Goal: Find specific page/section: Find specific page/section

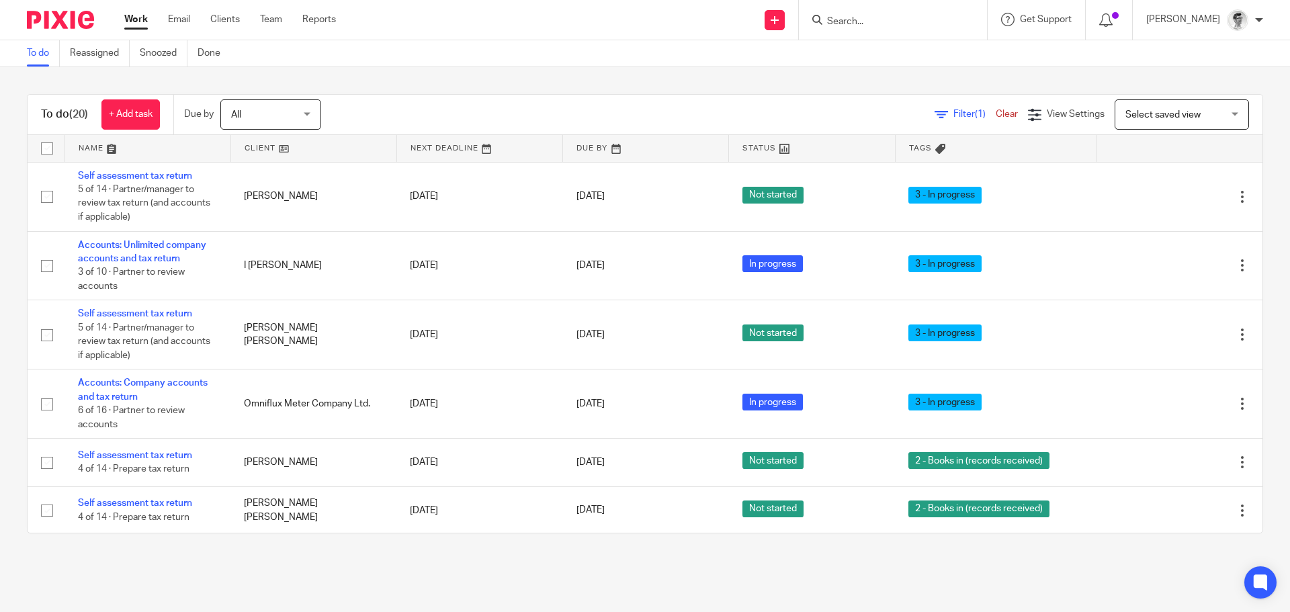
click at [876, 13] on form at bounding box center [896, 19] width 143 height 17
click at [876, 21] on input "Search" at bounding box center [885, 22] width 121 height 12
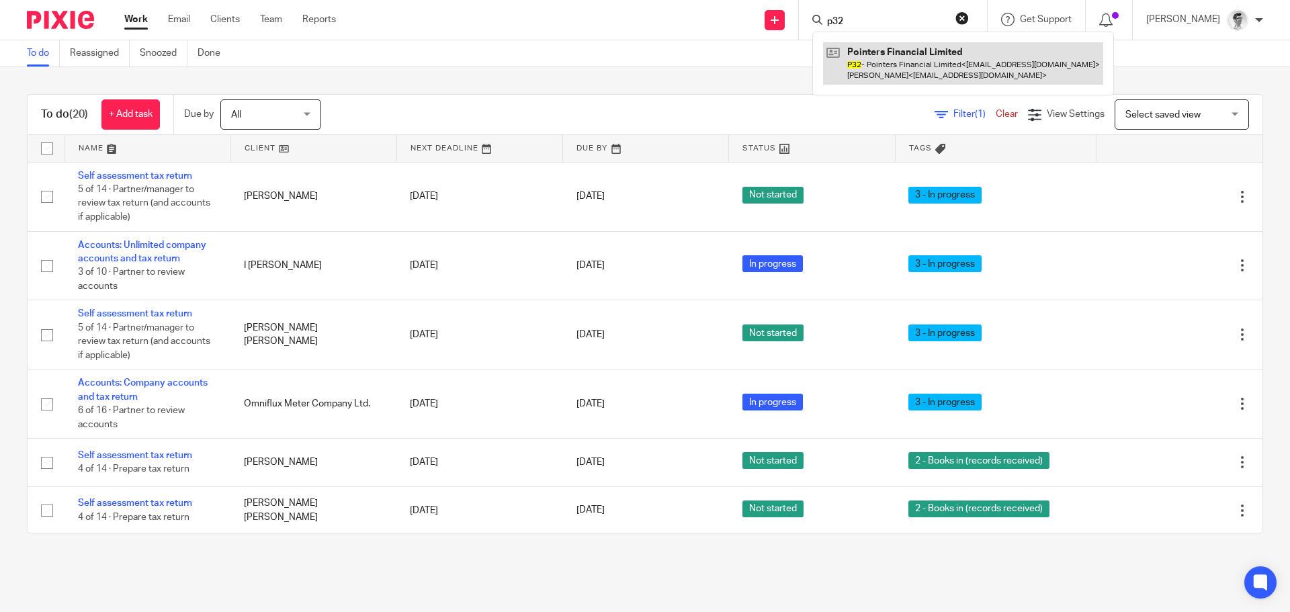
type input "p32"
click at [909, 80] on link at bounding box center [963, 63] width 280 height 42
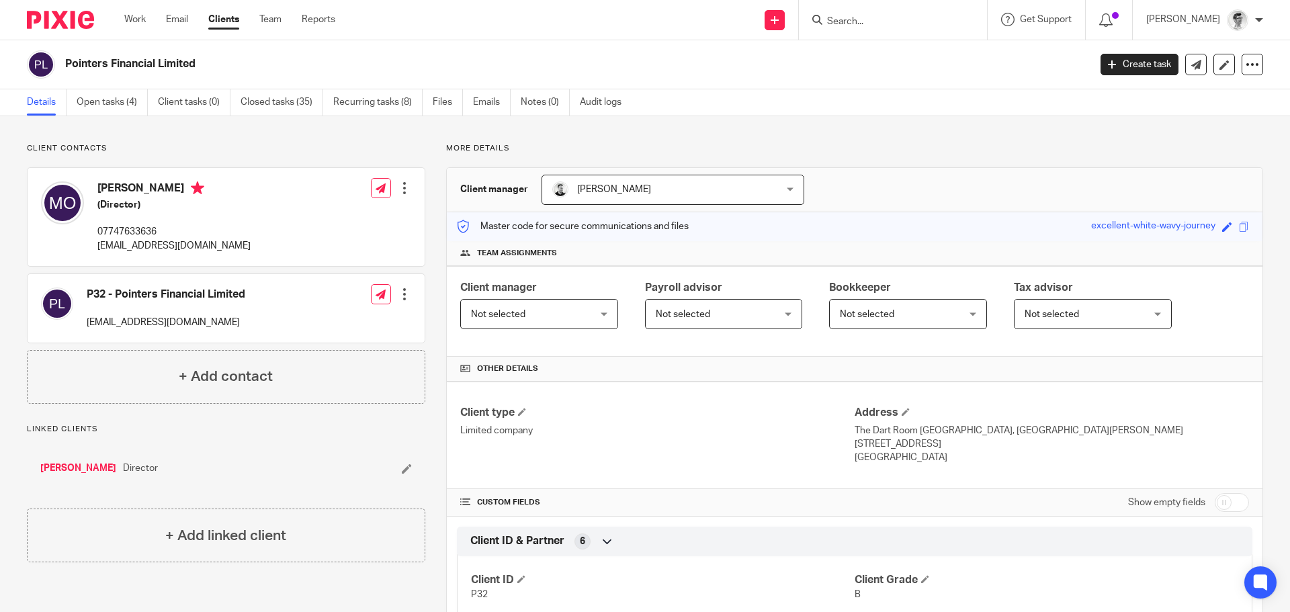
click at [116, 467] on link "Mercedes Elizabeth Osborne" at bounding box center [78, 467] width 76 height 13
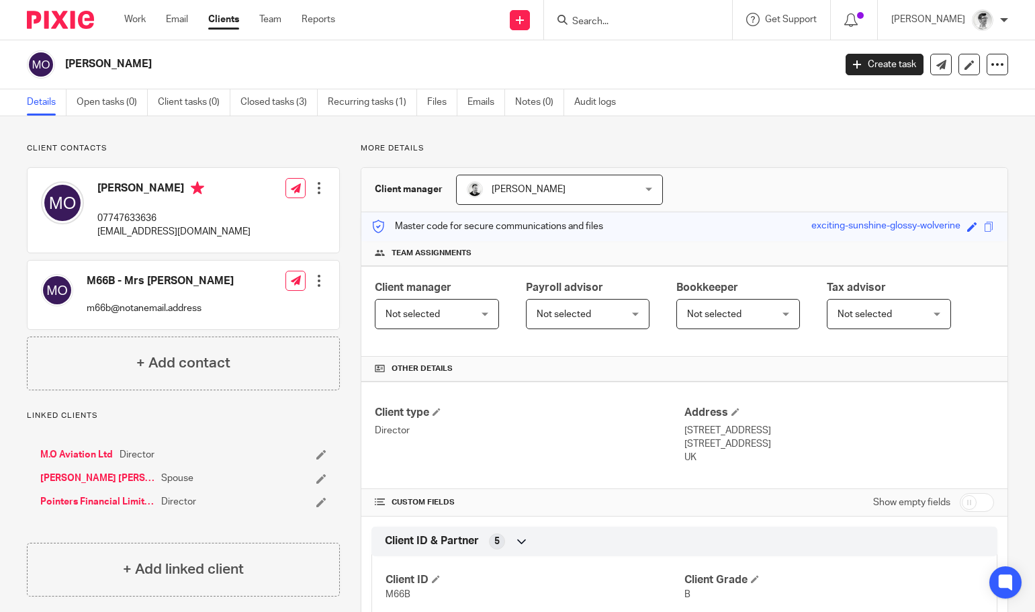
click at [676, 24] on input "Search" at bounding box center [631, 22] width 121 height 12
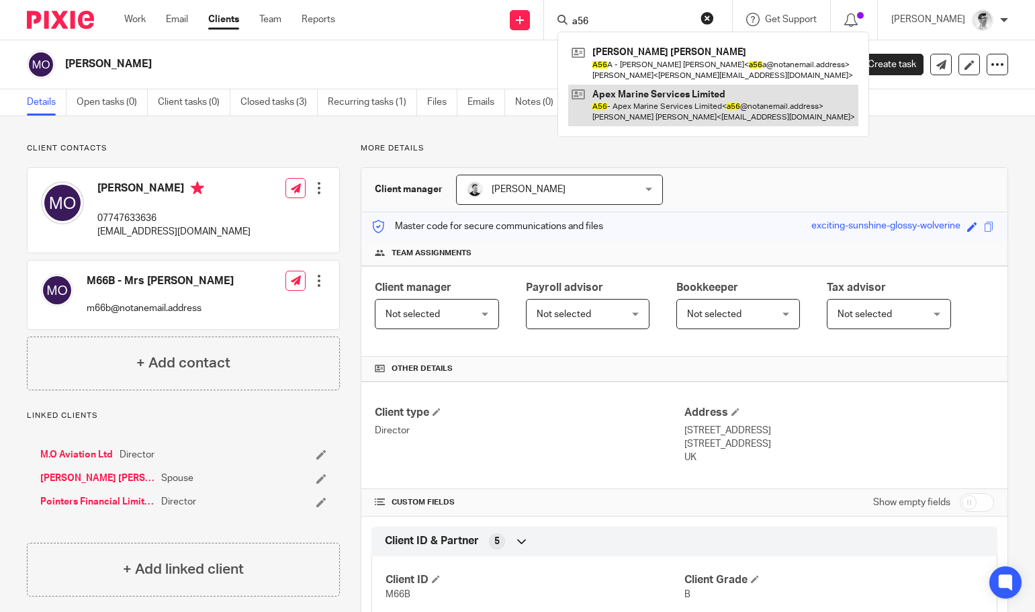
type input "a56"
click at [723, 111] on link at bounding box center [713, 106] width 290 height 42
